Goal: Task Accomplishment & Management: Use online tool/utility

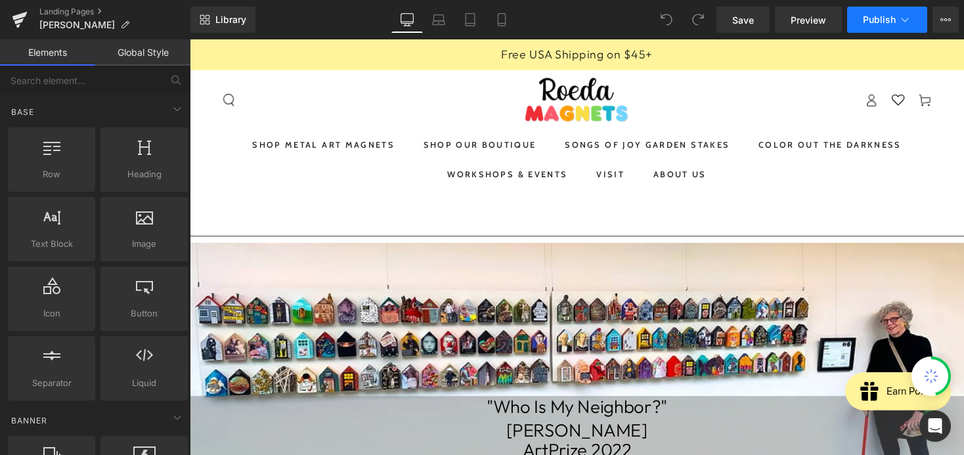
click at [916, 22] on button "Publish" at bounding box center [887, 20] width 80 height 26
click at [872, 24] on span "Publish" at bounding box center [879, 19] width 33 height 11
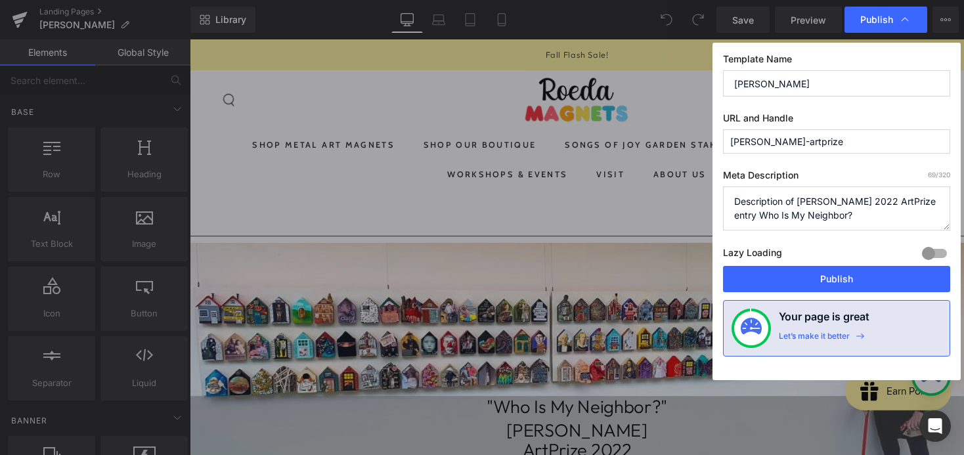
click at [850, 77] on input "[PERSON_NAME]" at bounding box center [836, 83] width 227 height 26
click at [840, 81] on input "[PERSON_NAME]" at bounding box center [836, 83] width 227 height 26
type input "[PERSON_NAME] 2022"
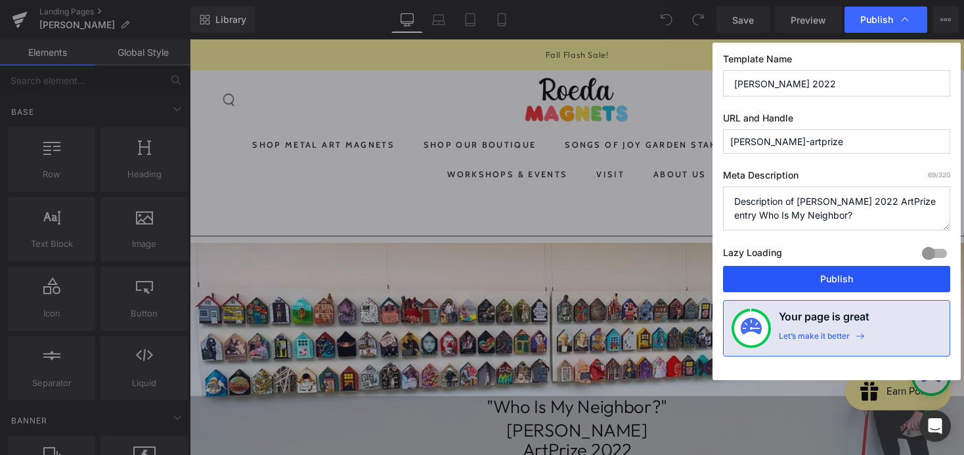
click at [839, 280] on button "Publish" at bounding box center [836, 279] width 227 height 26
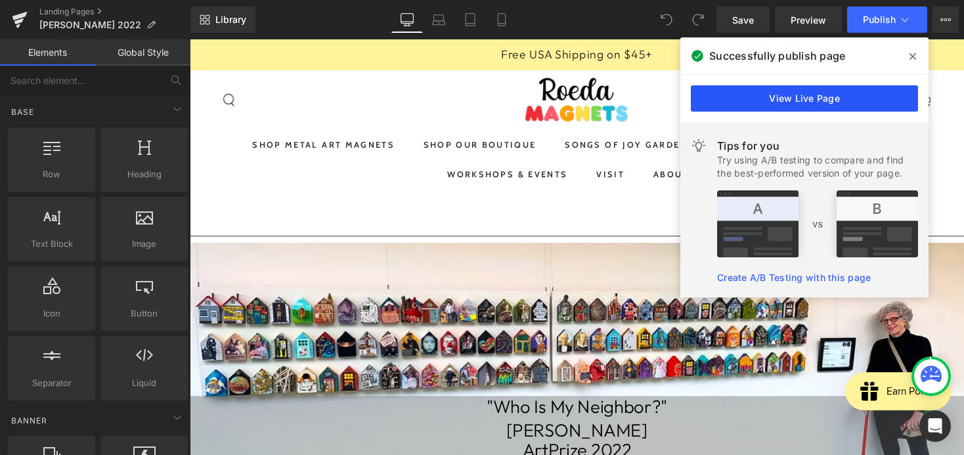
click at [786, 86] on link "View Live Page" at bounding box center [804, 98] width 227 height 26
